Goal: Obtain resource: Download file/media

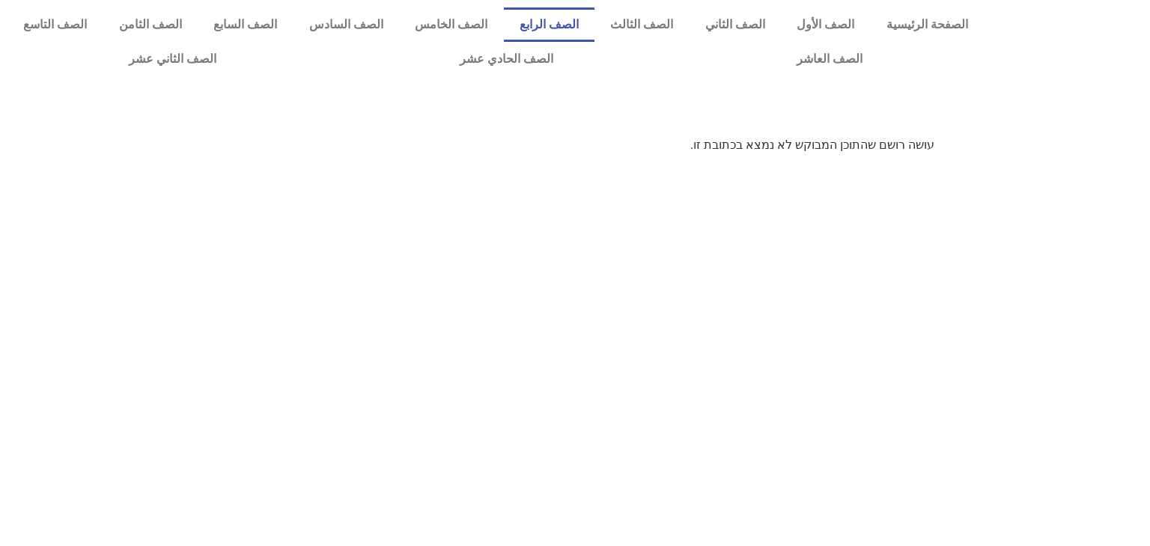
click at [585, 25] on link "الصف الرابع" at bounding box center [549, 24] width 91 height 34
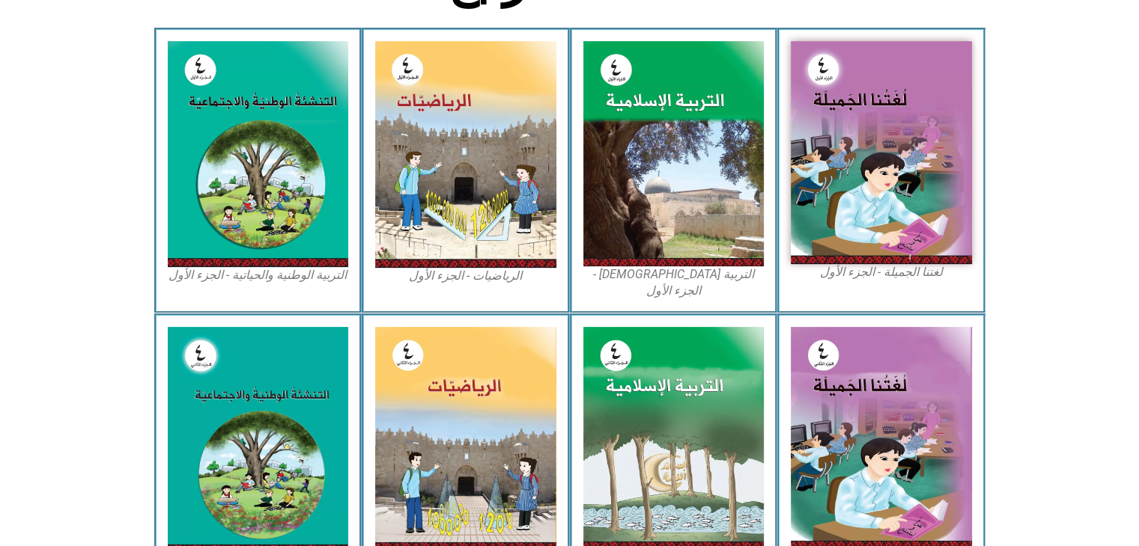
scroll to position [433, 0]
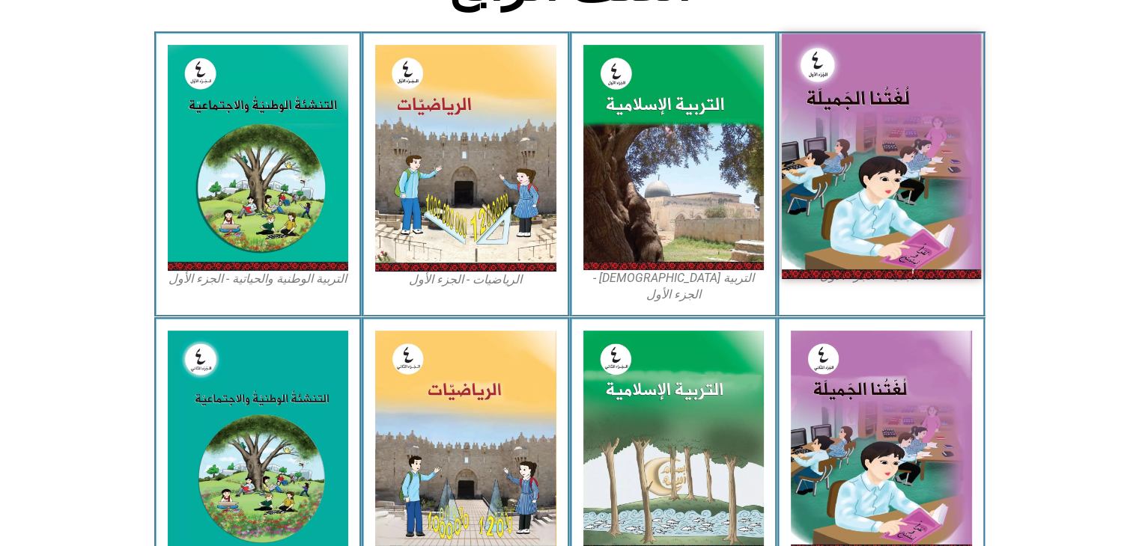
click at [892, 168] on img at bounding box center [880, 156] width 199 height 245
drag, startPoint x: 879, startPoint y: 129, endPoint x: 862, endPoint y: 138, distance: 18.8
click at [862, 138] on img at bounding box center [880, 156] width 199 height 245
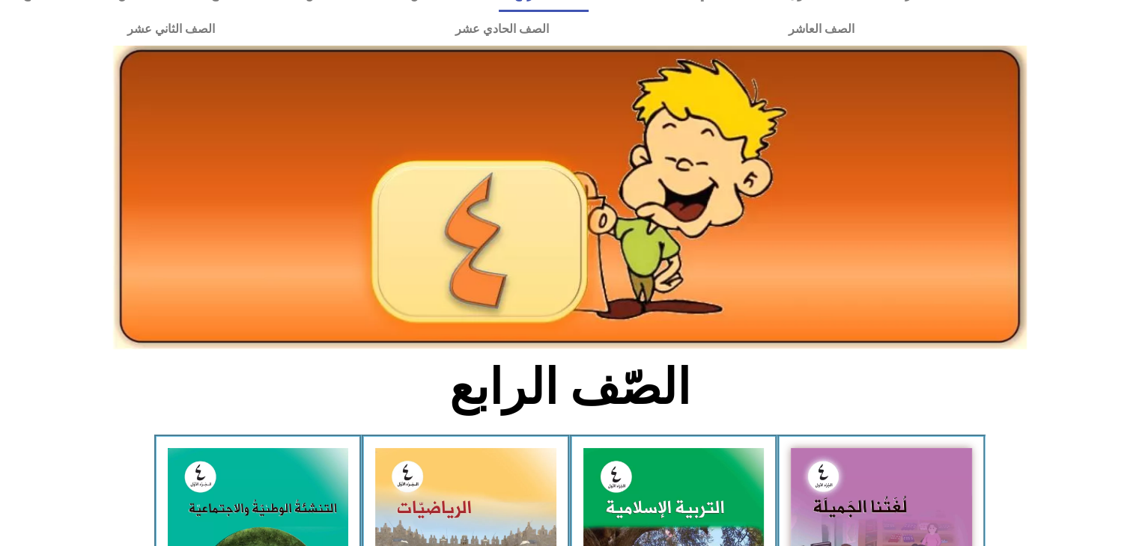
scroll to position [0, 0]
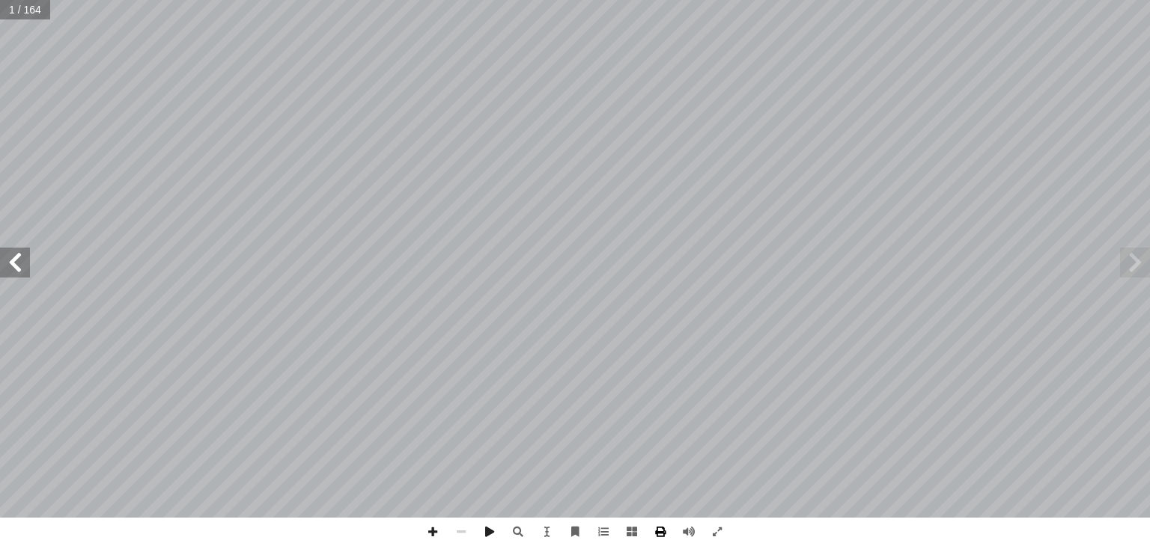
click at [662, 529] on span at bounding box center [660, 532] width 28 height 28
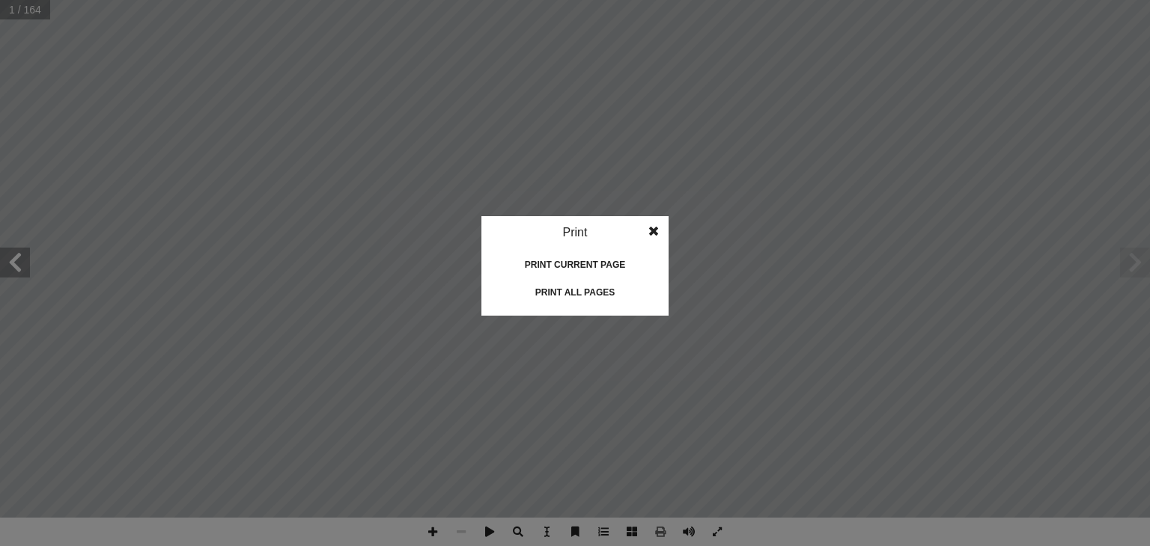
click at [945, 323] on idv "Print Print current page Print left page Print right page Print all pages" at bounding box center [575, 273] width 1150 height 546
click at [656, 228] on span at bounding box center [653, 231] width 27 height 30
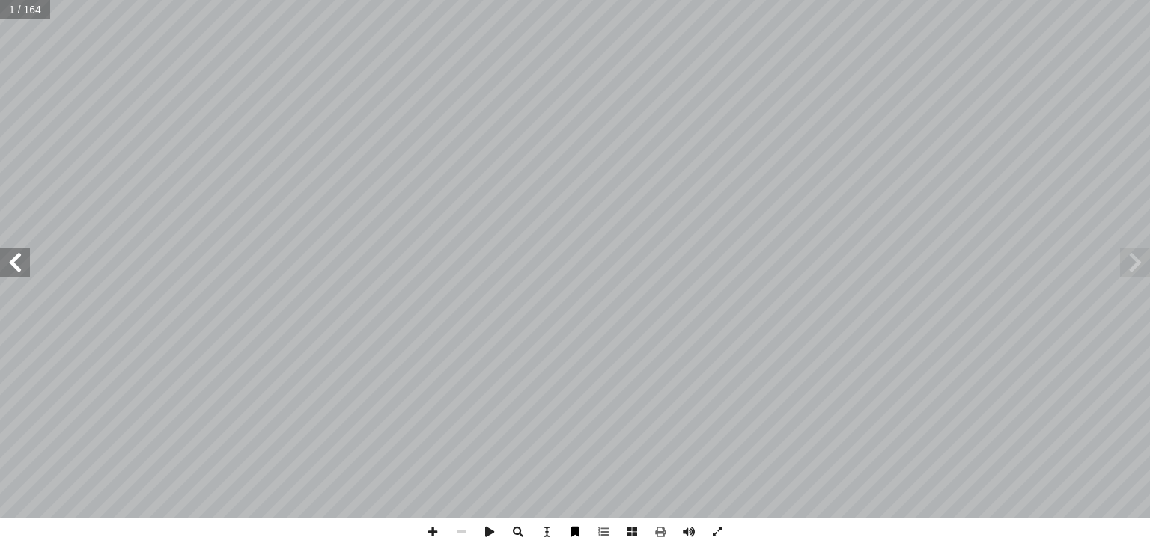
click at [570, 531] on span at bounding box center [575, 532] width 28 height 28
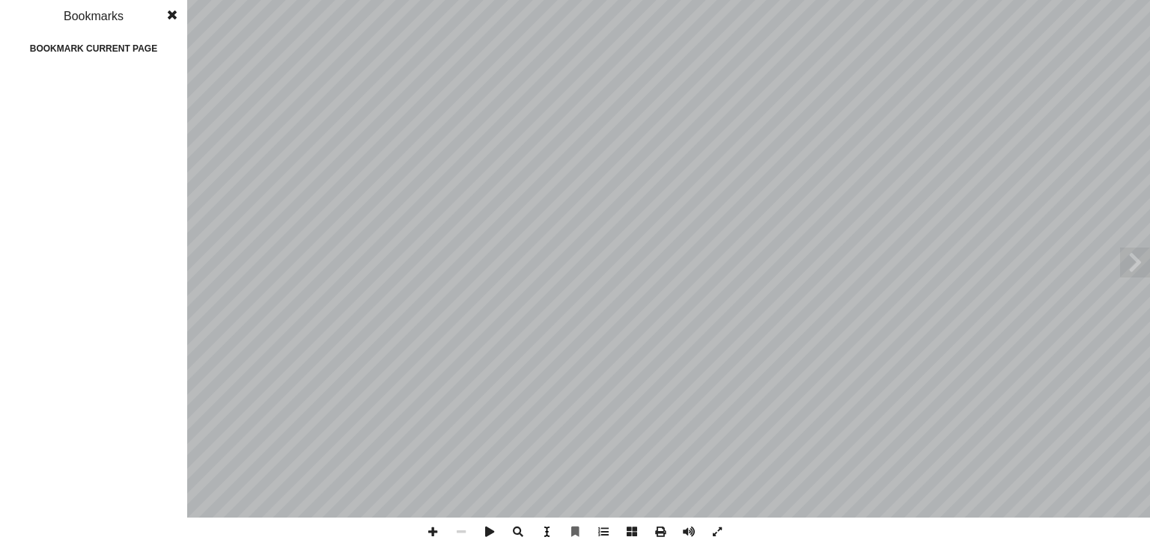
click at [548, 534] on span at bounding box center [546, 532] width 28 height 28
click at [463, 538] on span at bounding box center [461, 532] width 28 height 28
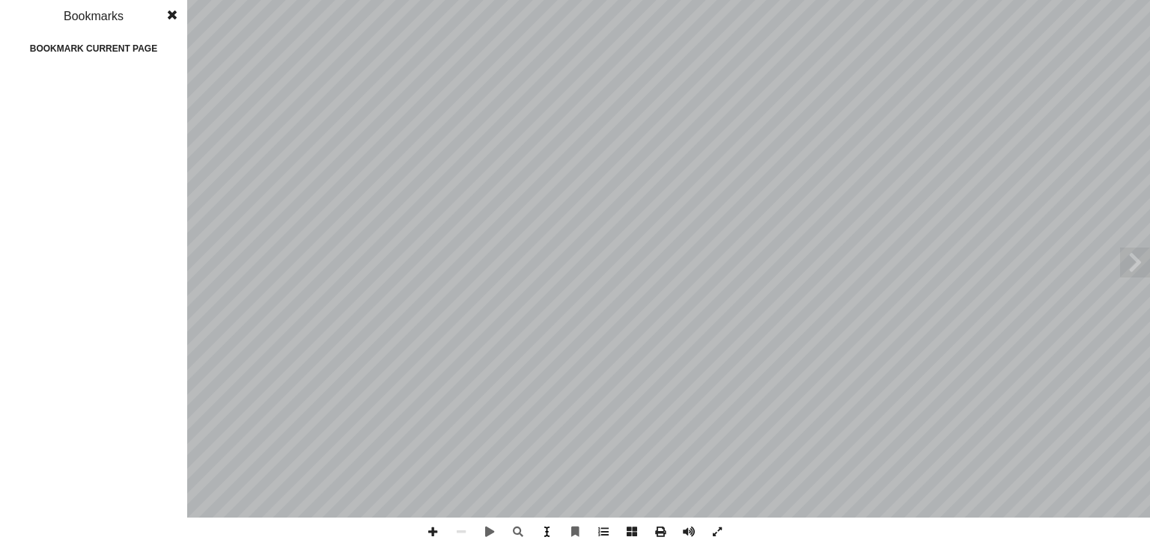
click at [545, 537] on span at bounding box center [546, 532] width 28 height 28
click at [171, 20] on span at bounding box center [172, 15] width 27 height 30
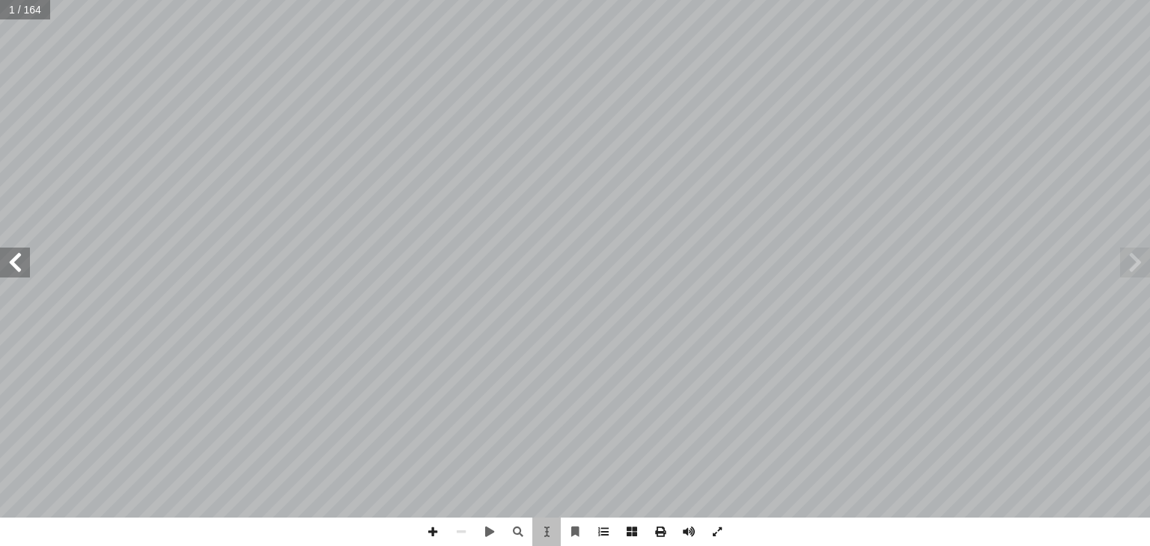
click at [612, 231] on span "نا ال" at bounding box center [598, 224] width 58 height 43
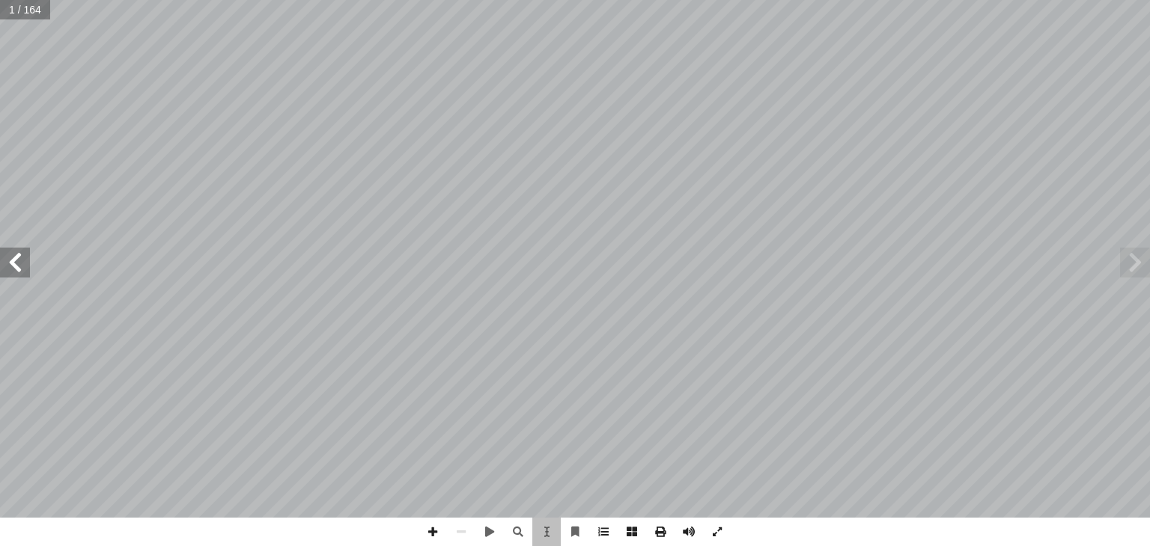
click at [612, 231] on span "نا ال" at bounding box center [598, 224] width 58 height 43
click at [588, 334] on div ") ً حمد الخطيب (منسقا أ ا . أ ا ياد عبد الجواد إ ا د. . رائد شريدة أ ا . عطاف ب…" at bounding box center [575, 267] width 375 height 460
click at [752, 489] on div ") ً حمد الخطيب (منسقا أ ا . أ ا ياد عبد الجواد إ ا د. . رائد شريدة أ ا . عطاف ب…" at bounding box center [575, 267] width 375 height 460
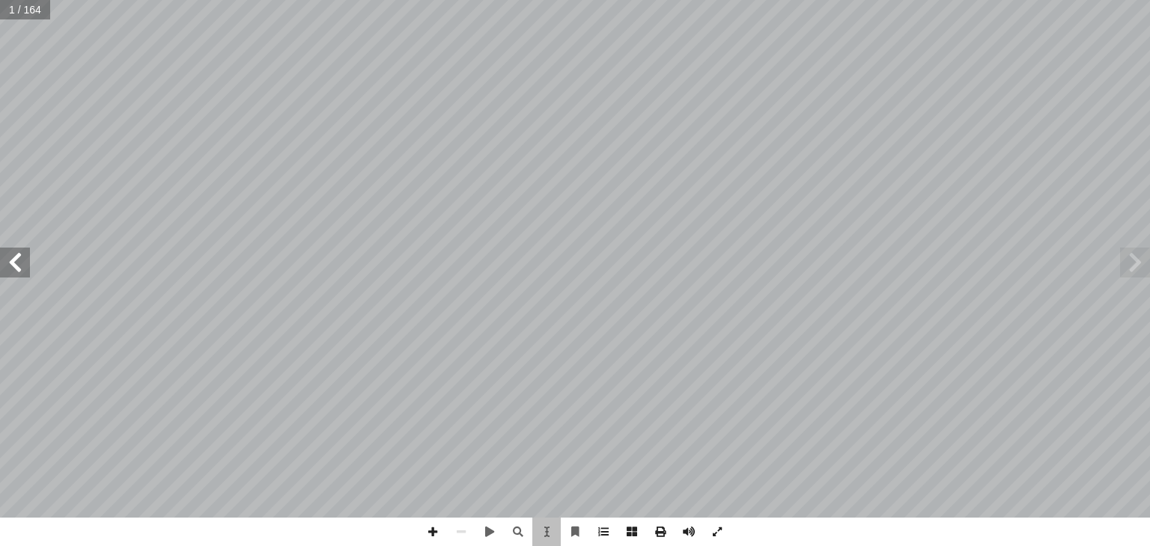
click at [752, 489] on div ") ً حمد الخطيب (منسقا أ ا . أ ا ياد عبد الجواد إ ا د. . رائد شريدة أ ا . عطاف ب…" at bounding box center [575, 267] width 375 height 460
drag, startPoint x: 335, startPoint y: 380, endPoint x: 180, endPoint y: 411, distance: 158.0
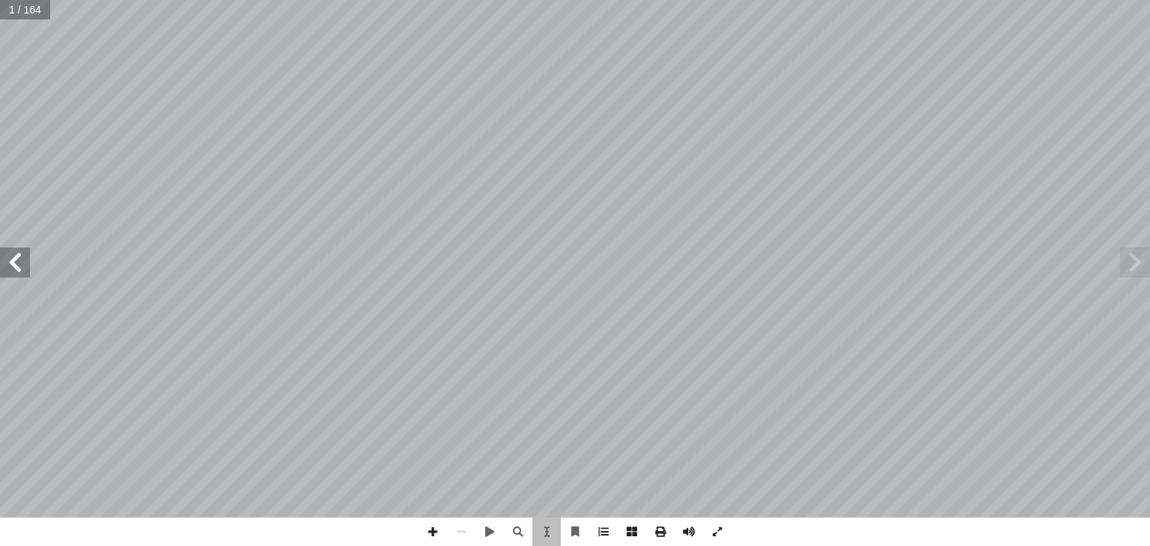
click at [590, 318] on div ") ً حمد الخطيب (منسقا أ ا . أ ا ياد عبد الجواد إ ا د. . رائد شريدة أ ا . عطاف ب…" at bounding box center [575, 267] width 374 height 460
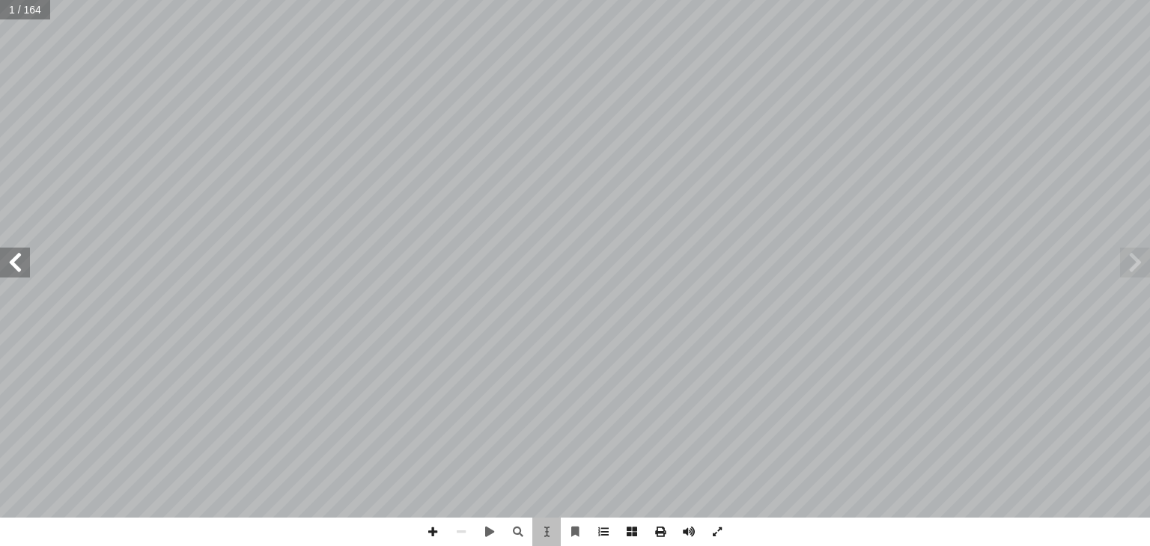
drag, startPoint x: 590, startPoint y: 318, endPoint x: 588, endPoint y: 295, distance: 23.3
click at [588, 295] on div ") ً حمد الخطيب (منسقا أ ا . أ ا ياد عبد الجواد إ ا د. . رائد شريدة أ ا . عطاف ب…" at bounding box center [575, 267] width 374 height 460
click at [1136, 264] on span at bounding box center [1135, 263] width 30 height 30
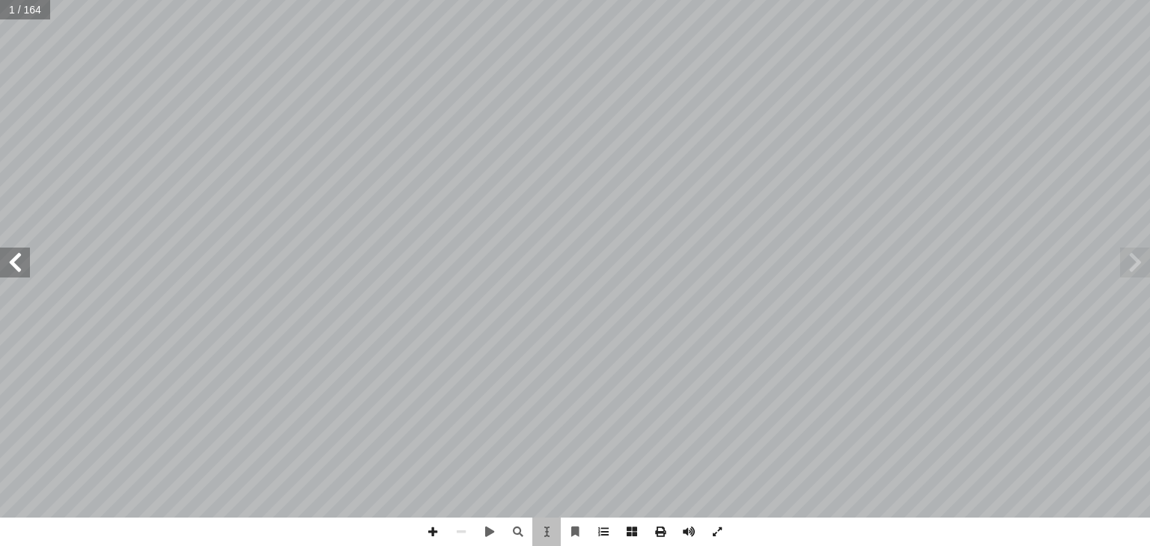
click at [16, 261] on span at bounding box center [15, 263] width 30 height 30
click at [1137, 256] on span at bounding box center [1135, 263] width 30 height 30
drag, startPoint x: 1137, startPoint y: 256, endPoint x: 659, endPoint y: 535, distance: 553.8
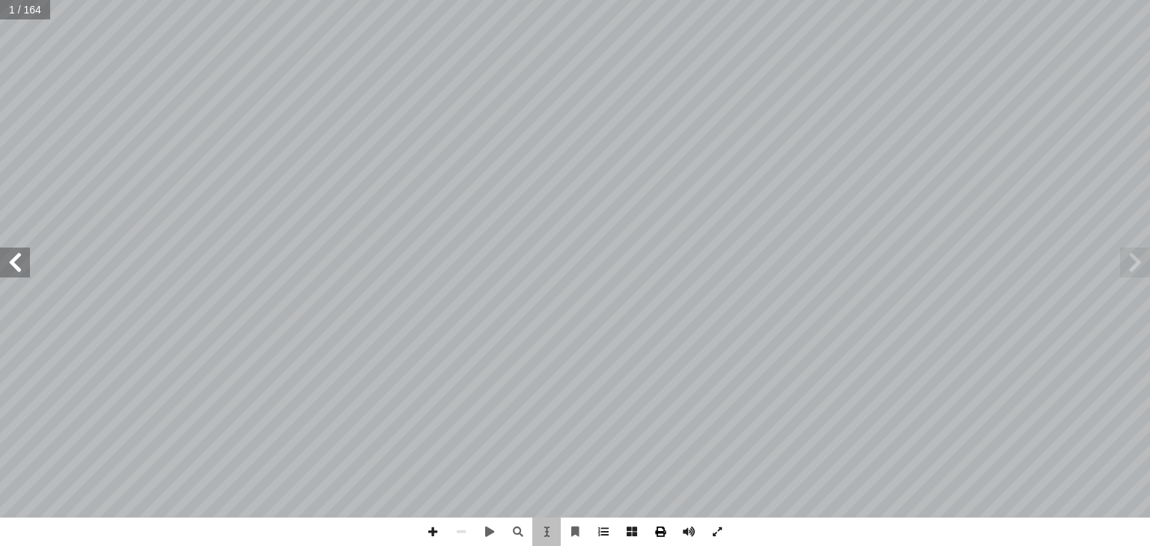
click at [659, 535] on span at bounding box center [660, 532] width 28 height 28
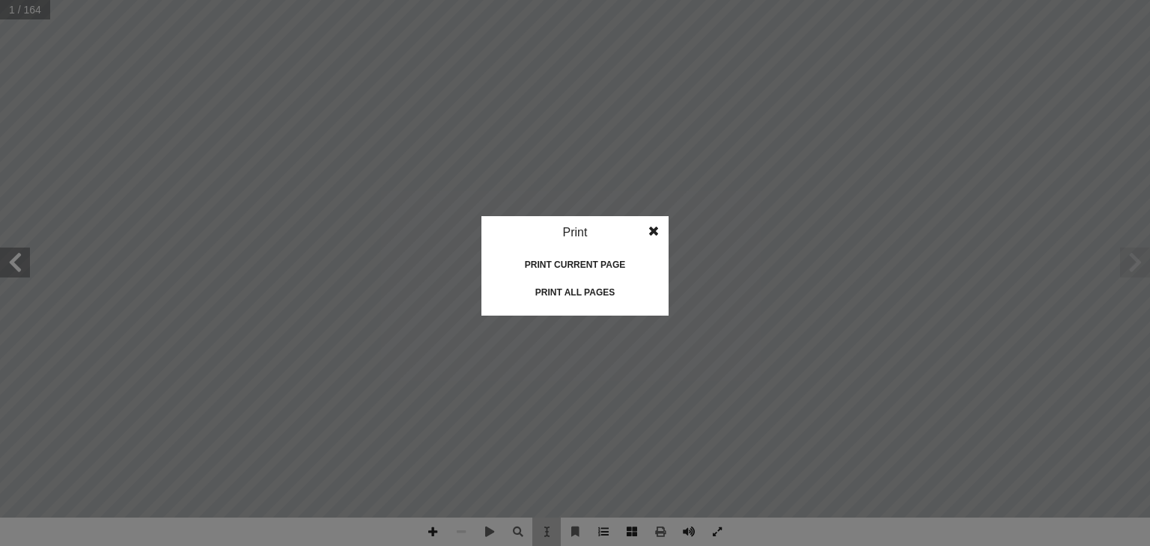
click at [647, 225] on span at bounding box center [653, 231] width 27 height 30
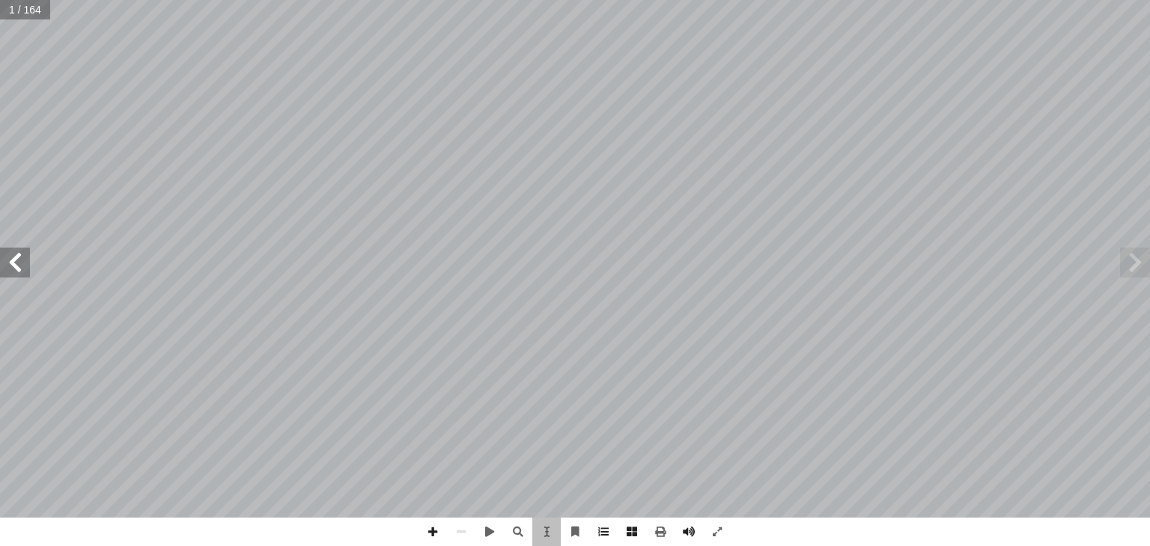
click at [633, 338] on span "[PERSON_NAME] (منسقا" at bounding box center [679, 333] width 110 height 11
click at [493, 183] on div ") ً حمد الخطيب (منسقا أ ا . أ ا ياد عبد الجواد إ ا د. . رائد شريدة أ ا . عطاف ب…" at bounding box center [575, 267] width 374 height 460
click at [632, 528] on span at bounding box center [632, 532] width 28 height 28
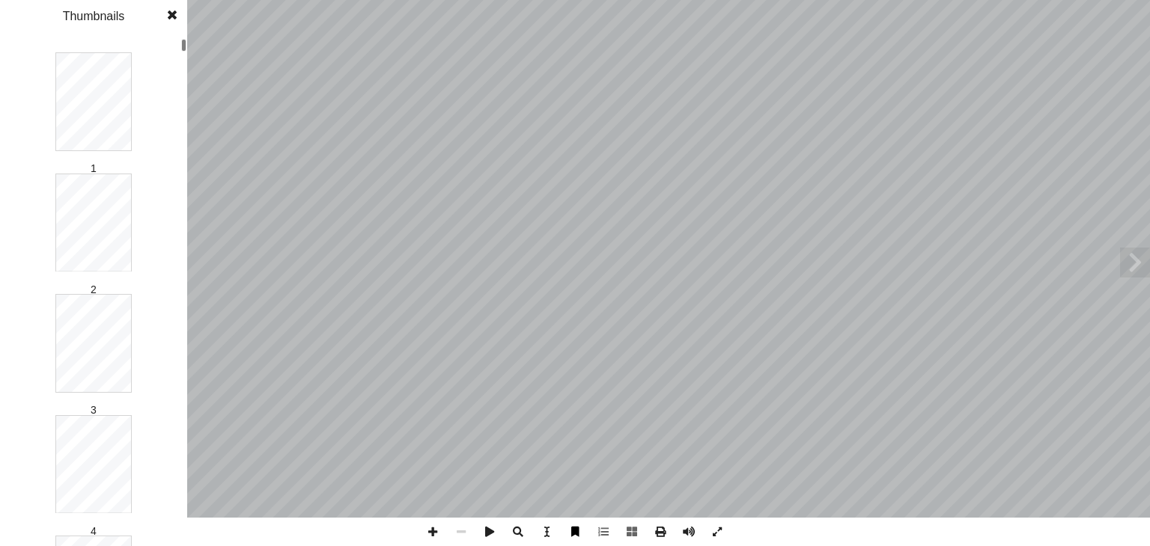
click at [576, 534] on span at bounding box center [575, 532] width 28 height 28
click at [551, 531] on span at bounding box center [546, 532] width 28 height 28
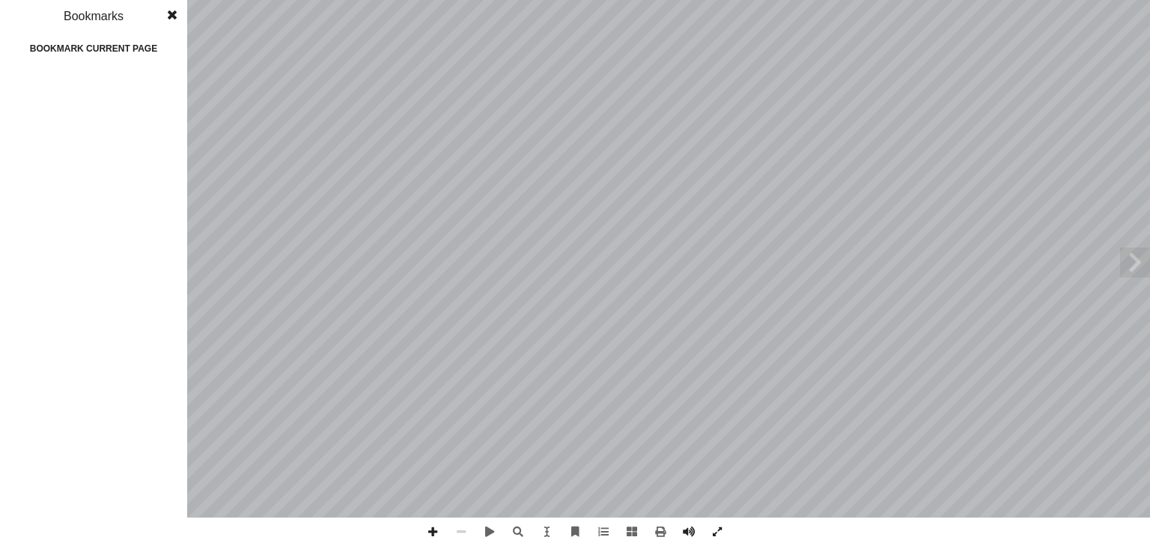
click at [169, 16] on span at bounding box center [172, 15] width 27 height 30
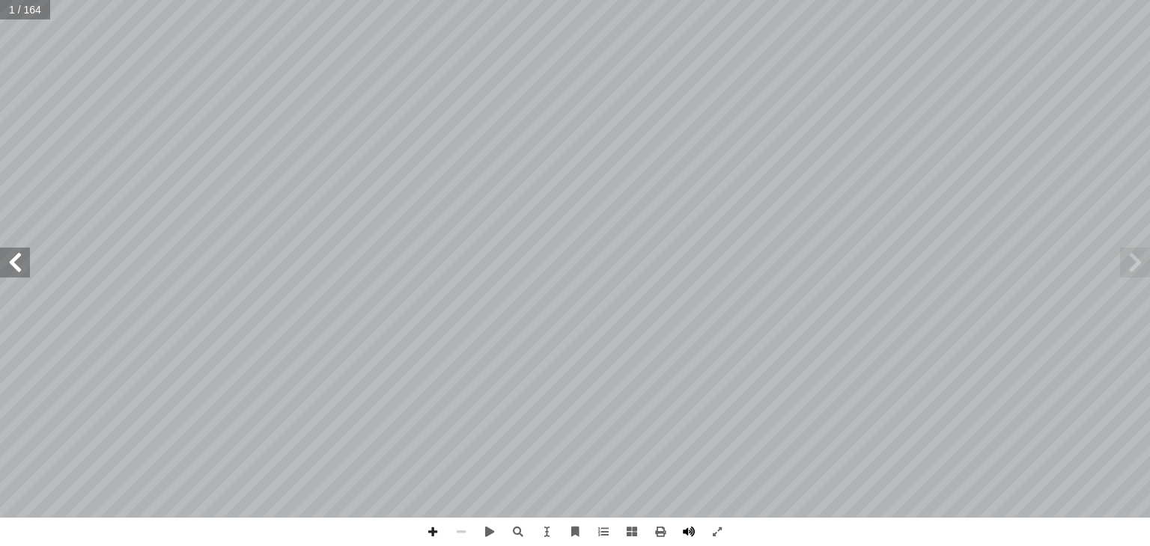
click at [689, 533] on span at bounding box center [688, 532] width 28 height 28
click at [662, 532] on span at bounding box center [660, 532] width 28 height 28
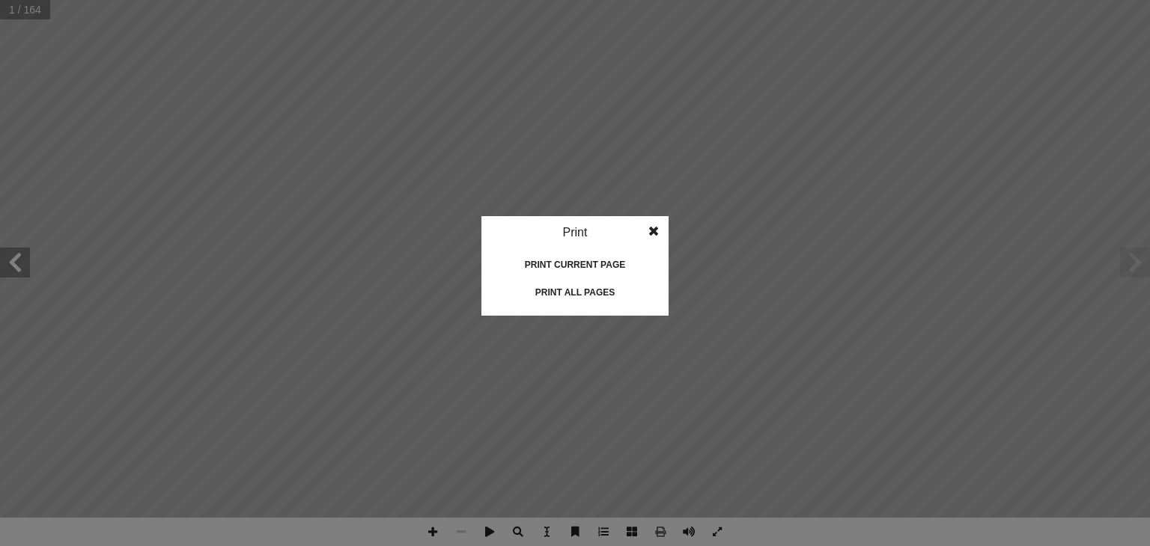
click at [566, 292] on div "Print all pages" at bounding box center [575, 293] width 150 height 24
